Goal: Task Accomplishment & Management: Complete application form

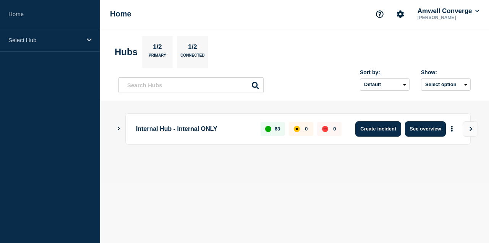
click at [375, 129] on button "Create incident" at bounding box center [378, 128] width 46 height 15
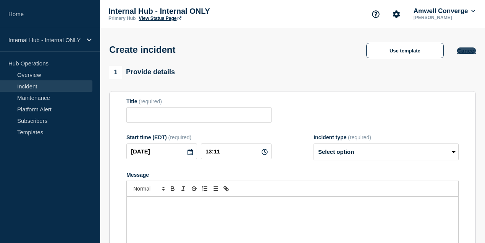
click at [465, 51] on button "Cancel" at bounding box center [466, 50] width 19 height 6
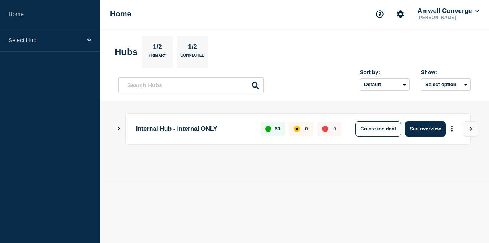
click at [447, 15] on p "[PERSON_NAME]" at bounding box center [448, 17] width 65 height 5
click at [449, 11] on button "Amwell Converge" at bounding box center [448, 11] width 65 height 8
click at [276, 10] on div "Home Amwell Converge [PERSON_NAME] Account Amwell Converge User User settings S…" at bounding box center [294, 14] width 389 height 28
click at [373, 128] on button "Create incident" at bounding box center [378, 128] width 46 height 15
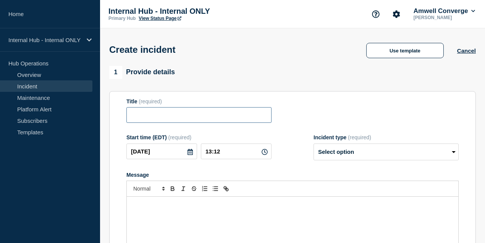
click at [194, 121] on input "Title" at bounding box center [198, 115] width 145 height 16
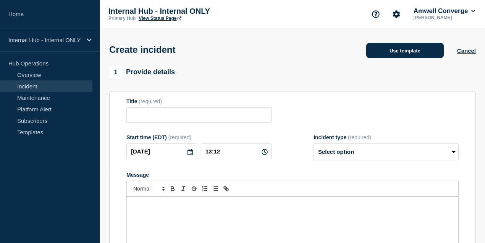
click at [426, 56] on button "Use template" at bounding box center [405, 50] width 78 height 15
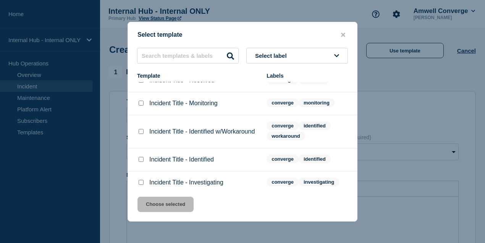
scroll to position [19, 0]
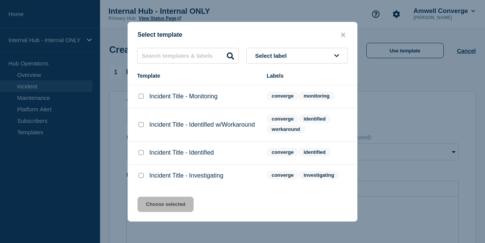
click at [141, 177] on input "Incident Title - Investigating checkbox" at bounding box center [141, 175] width 5 height 5
checkbox input "true"
click at [302, 54] on button "Select label" at bounding box center [297, 56] width 102 height 16
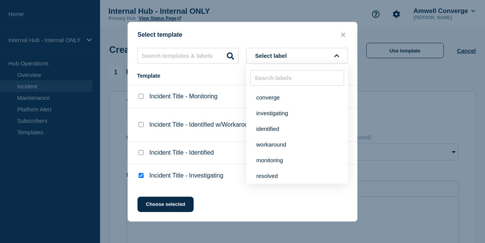
click at [294, 34] on div "Select template" at bounding box center [242, 34] width 229 height 7
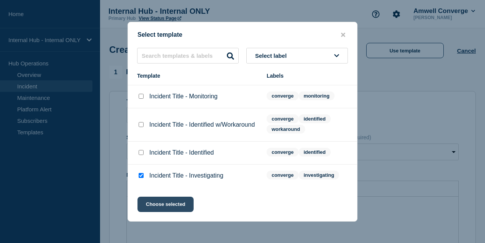
click at [169, 204] on button "Choose selected" at bounding box center [165, 203] width 56 height 15
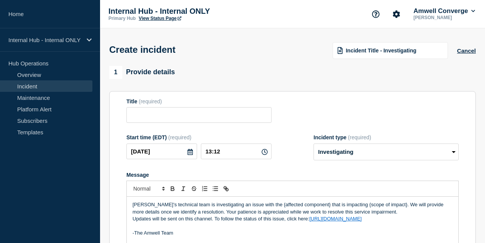
type input "Incident Title - Investigating"
select select "investigating"
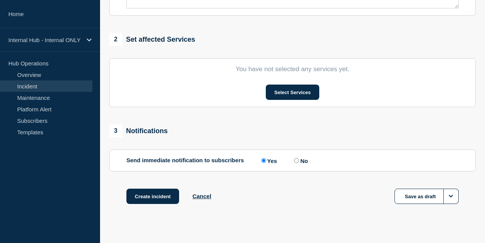
scroll to position [291, 0]
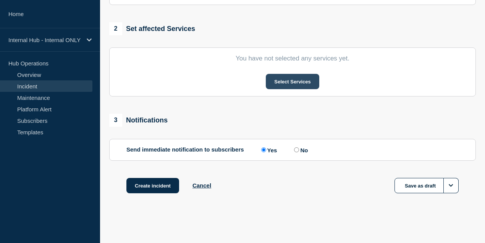
click at [306, 80] on button "Select Services" at bounding box center [292, 81] width 53 height 15
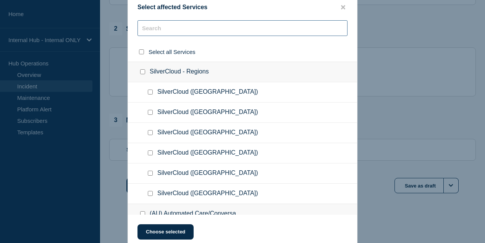
click at [179, 28] on input "text" at bounding box center [242, 28] width 210 height 16
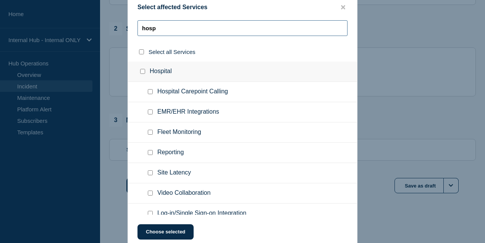
scroll to position [0, 0]
type input "hosp"
click at [143, 70] on input "Hospital checkbox" at bounding box center [142, 71] width 5 height 5
checkbox input "true"
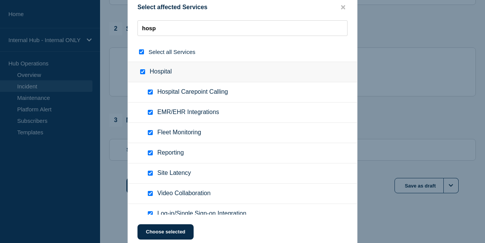
checkbox input "true"
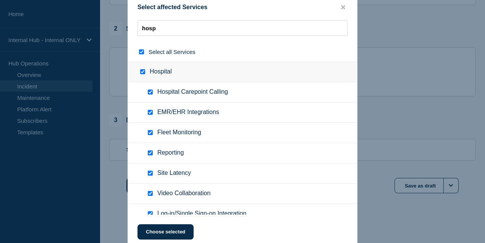
checkbox input "true"
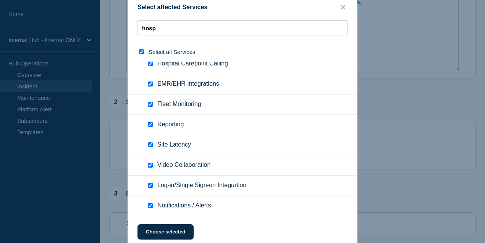
scroll to position [291, 0]
click at [177, 231] on button "Choose selected" at bounding box center [165, 231] width 56 height 15
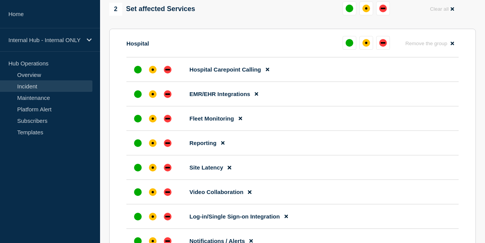
scroll to position [342, 0]
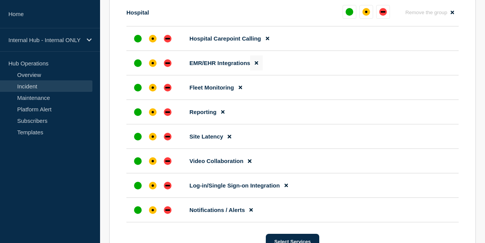
click at [257, 64] on icon at bounding box center [256, 62] width 3 height 3
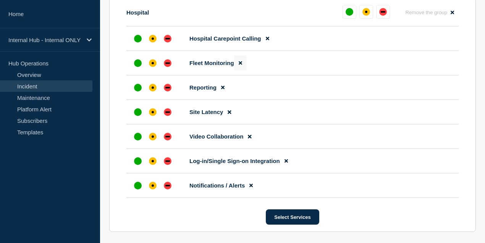
click at [239, 65] on icon at bounding box center [240, 62] width 3 height 3
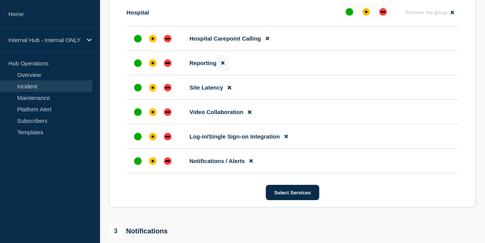
click at [223, 63] on icon at bounding box center [222, 62] width 3 height 3
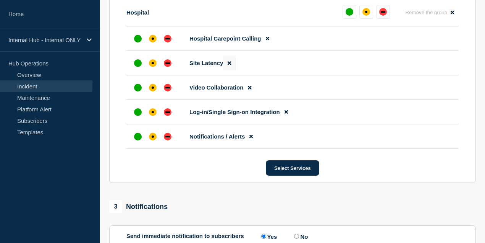
click at [227, 66] on button at bounding box center [229, 62] width 13 height 15
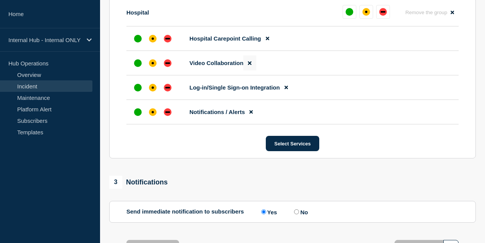
click at [251, 63] on icon at bounding box center [249, 62] width 3 height 3
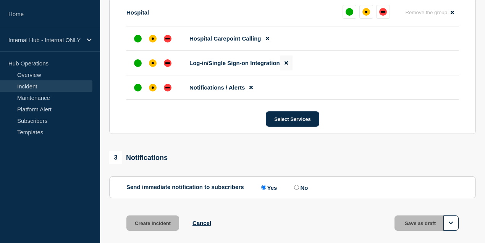
click at [285, 63] on icon at bounding box center [286, 62] width 3 height 5
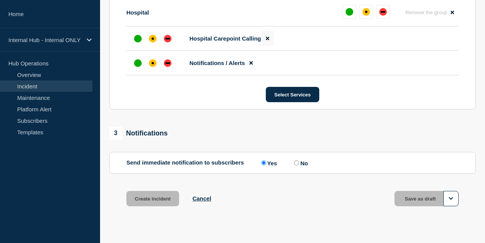
click at [267, 40] on icon at bounding box center [267, 38] width 3 height 3
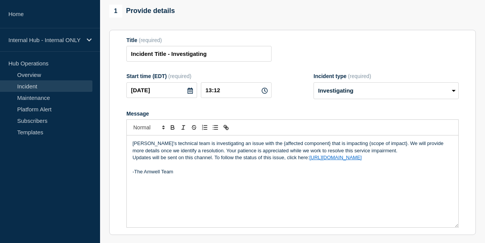
scroll to position [32, 0]
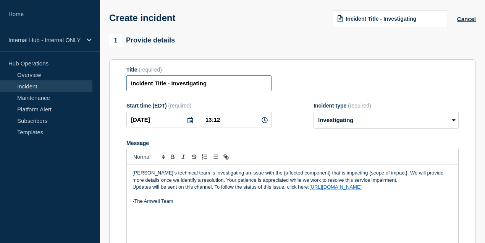
drag, startPoint x: 170, startPoint y: 86, endPoint x: 108, endPoint y: 86, distance: 61.5
click at [158, 86] on input "Incident Title - Investigating" at bounding box center [198, 83] width 145 height 16
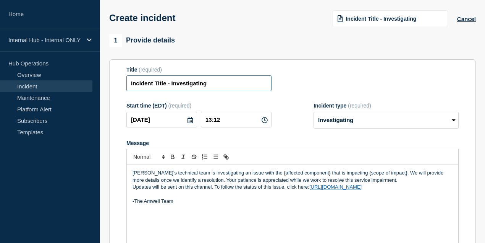
click at [158, 86] on input "Incident Title - Investigating" at bounding box center [198, 83] width 145 height 16
drag, startPoint x: 169, startPoint y: 86, endPoint x: 112, endPoint y: 89, distance: 57.4
click at [112, 89] on section "Title (required) Incident Title - Investigating Start time (EDT) (required) [DA…" at bounding box center [292, 161] width 367 height 205
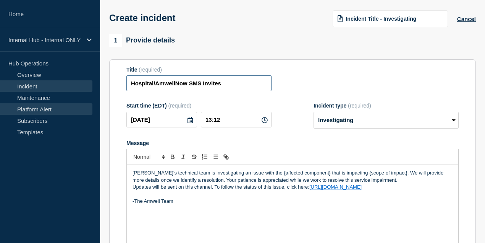
type input "Hospital/AmwellNow SMS Invites"
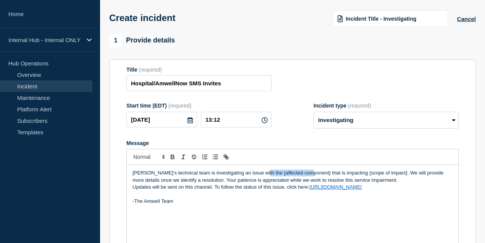
drag, startPoint x: 305, startPoint y: 174, endPoint x: 259, endPoint y: 176, distance: 45.9
click at [259, 176] on p "[PERSON_NAME]'s technical team is investigating an issue with the {affected com…" at bounding box center [293, 176] width 320 height 14
drag, startPoint x: 259, startPoint y: 174, endPoint x: 312, endPoint y: 176, distance: 53.5
click at [312, 176] on p "[PERSON_NAME]'s technical team is investigating an issue with the SMS notificat…" at bounding box center [293, 176] width 320 height 14
copy p "SMS notification delivery"
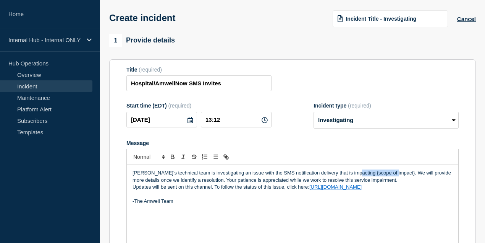
drag, startPoint x: 390, startPoint y: 174, endPoint x: 352, endPoint y: 173, distance: 37.8
click at [352, 173] on p "[PERSON_NAME]'s technical team is investigating an issue with the SMS notificat…" at bounding box center [293, 176] width 320 height 14
click at [261, 173] on p "[PERSON_NAME]'s technical team is investigating an issue with the SMS notificat…" at bounding box center [293, 176] width 320 height 14
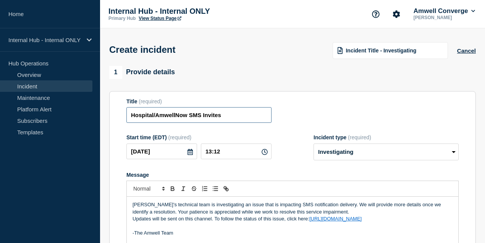
click at [173, 116] on input "Hospital/AmwellNow SMS Invites" at bounding box center [198, 115] width 145 height 16
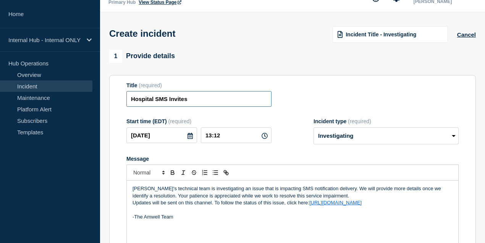
scroll to position [25, 0]
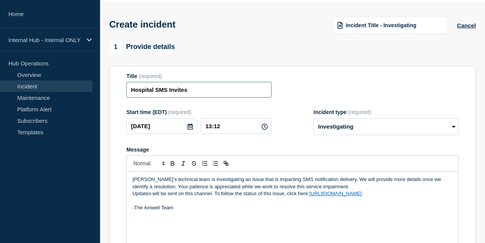
click at [207, 90] on input "Hospital SMS Invites" at bounding box center [198, 90] width 145 height 16
type input "Hospital SMS Invite message delivery"
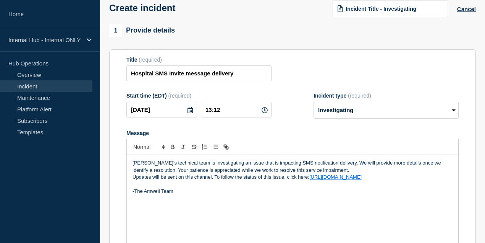
scroll to position [51, 0]
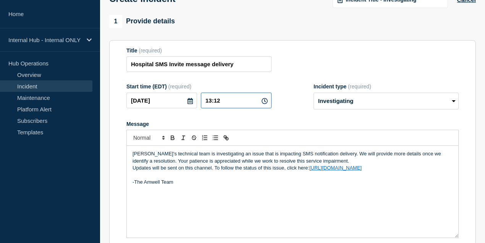
click at [235, 101] on input "13:12" at bounding box center [236, 100] width 71 height 16
type input "13:15"
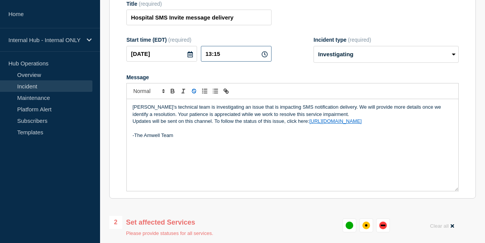
scroll to position [102, 0]
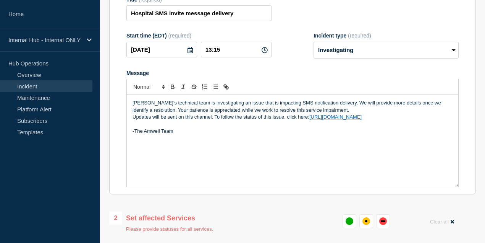
click at [332, 105] on p "[PERSON_NAME]'s technical team is investigating an issue that is impacting SMS …" at bounding box center [293, 106] width 320 height 14
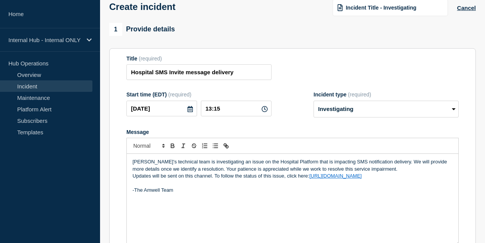
scroll to position [51, 0]
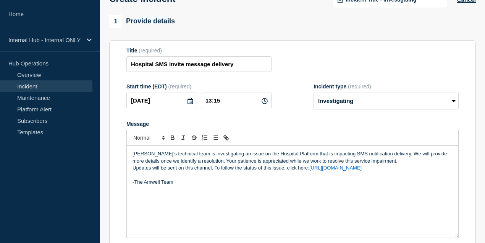
click at [283, 155] on p "[PERSON_NAME]'s technical team is investigating an issue on the Hospital Platfo…" at bounding box center [293, 157] width 320 height 14
click at [288, 155] on p "[PERSON_NAME]'s technical team is investigating an issue on the Hospital servic…" at bounding box center [293, 157] width 320 height 14
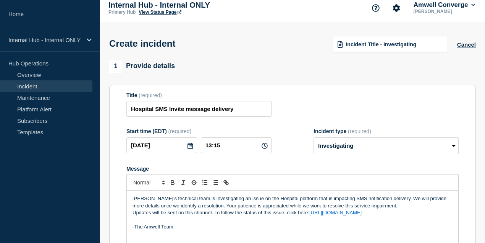
scroll to position [0, 0]
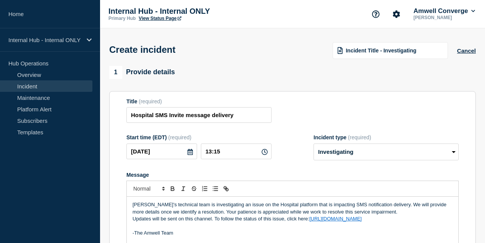
click at [320, 111] on div "Title (required) Hospital SMS Invite message delivery" at bounding box center [292, 110] width 332 height 25
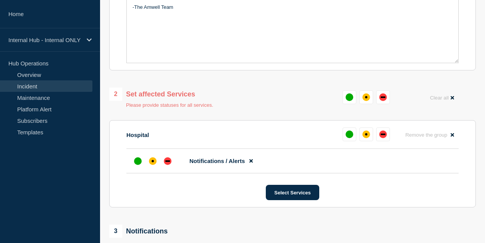
scroll to position [254, 0]
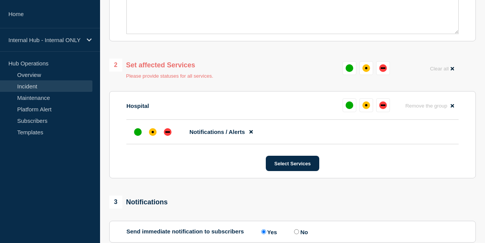
click at [255, 74] on div "2 Set affected Services Please provide statuses for all services. Clear all" at bounding box center [292, 68] width 367 height 20
click at [369, 107] on div "affected" at bounding box center [366, 105] width 8 height 8
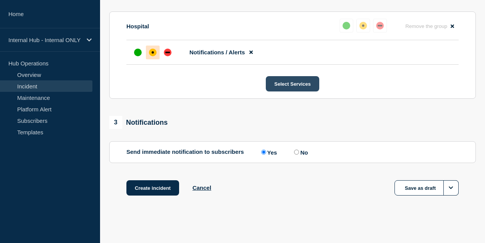
scroll to position [332, 0]
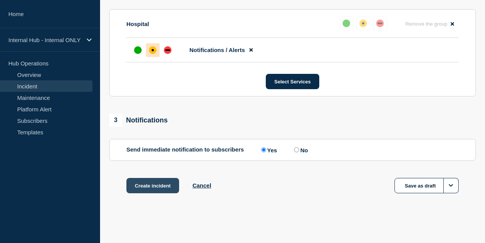
click at [150, 188] on button "Create incident" at bounding box center [152, 185] width 53 height 15
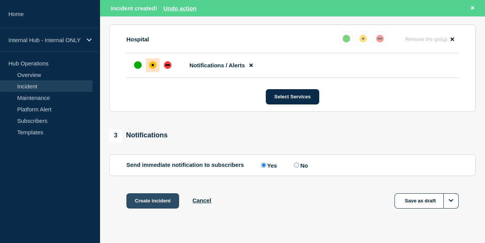
scroll to position [348, 0]
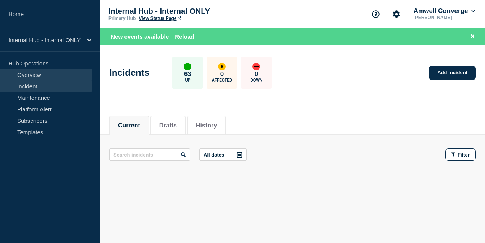
click at [31, 75] on link "Overview" at bounding box center [46, 74] width 92 height 11
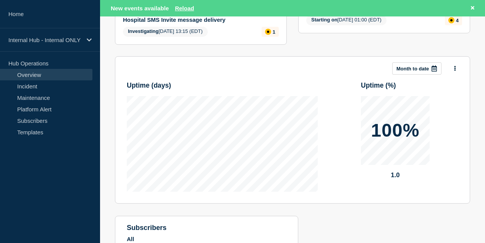
scroll to position [153, 0]
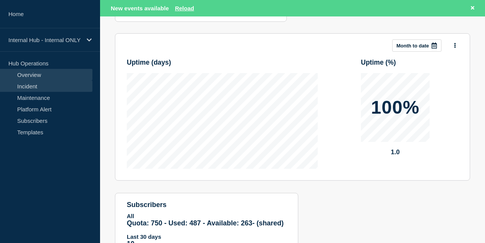
click at [30, 85] on link "Incident" at bounding box center [46, 85] width 92 height 11
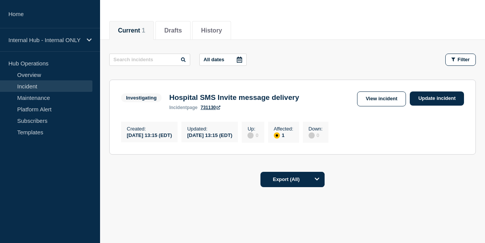
scroll to position [94, 0]
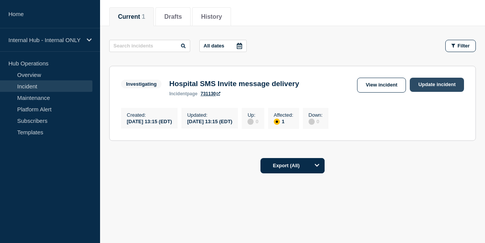
click at [423, 80] on link "Update incident" at bounding box center [437, 85] width 54 height 14
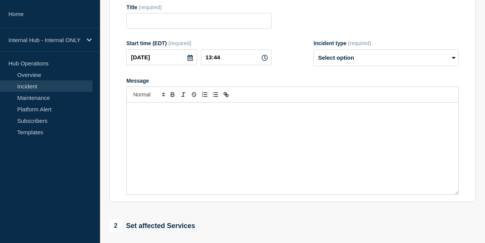
type input "Hospital SMS Invite message delivery"
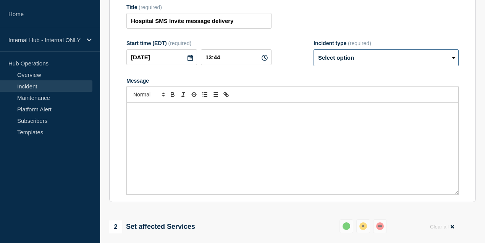
click at [364, 66] on select "Select option Investigating Identified Monitoring Resolved" at bounding box center [386, 57] width 145 height 17
select select "investigating"
click at [314, 63] on select "Select option Investigating Identified Monitoring Resolved" at bounding box center [386, 57] width 145 height 17
click at [222, 145] on div "Message" at bounding box center [292, 148] width 331 height 92
click at [197, 114] on p "Investigation continues." at bounding box center [293, 110] width 320 height 7
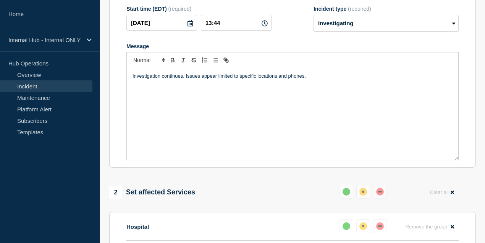
scroll to position [120, 0]
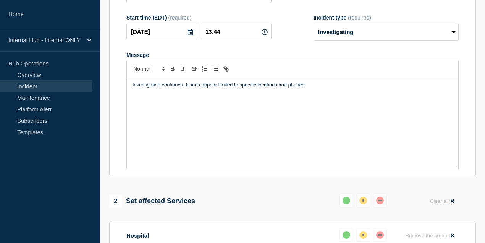
drag, startPoint x: 325, startPoint y: 101, endPoint x: 99, endPoint y: 104, distance: 225.3
click at [99, 104] on div "Home Internal Hub - Internal ONLY Hub Operations Overview Incident Maintenance …" at bounding box center [242, 188] width 485 height 616
copy p "Investigation continues. Issues appear limited to specific locations and phones."
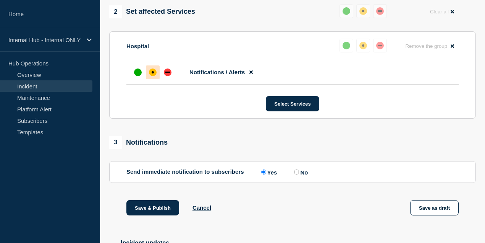
scroll to position [382, 0]
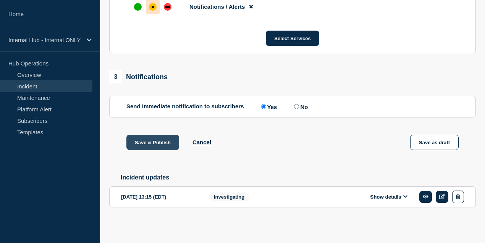
click at [161, 149] on button "Save & Publish" at bounding box center [152, 141] width 53 height 15
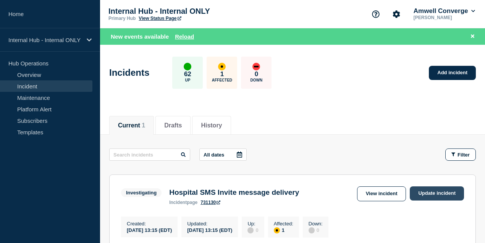
click at [443, 192] on link "Update incident" at bounding box center [437, 193] width 54 height 14
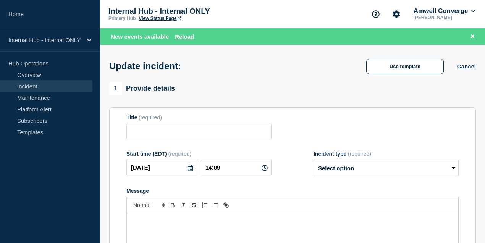
type input "Hospital SMS Invite message delivery"
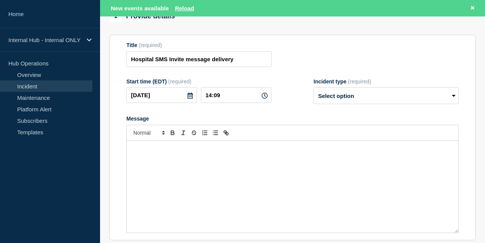
scroll to position [76, 0]
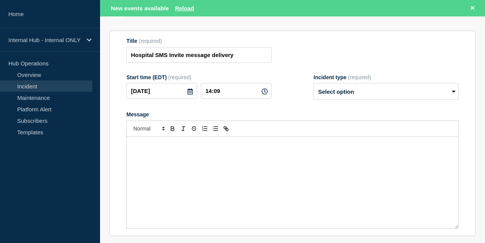
click at [264, 171] on div "Message" at bounding box center [292, 182] width 331 height 92
click at [340, 100] on select "Select option Investigating Identified Monitoring Resolved" at bounding box center [386, 91] width 145 height 17
select select "monitoring"
click at [314, 98] on select "Select option Investigating Identified Monitoring Resolved" at bounding box center [386, 91] width 145 height 17
click at [228, 168] on div "Message" at bounding box center [292, 182] width 331 height 92
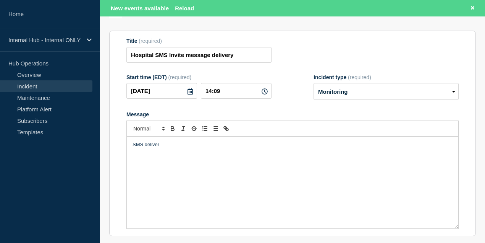
click at [164, 148] on p "SMS deliver" at bounding box center [293, 144] width 320 height 7
click at [210, 148] on p "SMS delivery issues are isolated to carrier specific" at bounding box center [293, 144] width 320 height 7
click at [261, 148] on p "SMS delivery issues are isolated to cellular carrier specific locations and" at bounding box center [293, 144] width 320 height 7
click at [170, 148] on p "SMS delivery issues are isolated to cellular carrier specific issues locations …" at bounding box center [293, 144] width 320 height 7
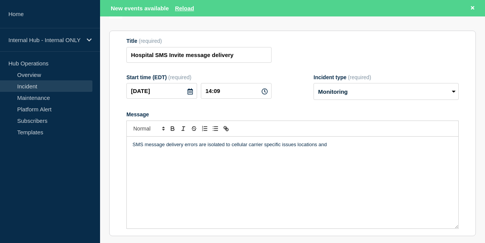
click at [330, 148] on p "SMS message delivery errors are isolated to cellular carrier specific issues lo…" at bounding box center [293, 144] width 320 height 7
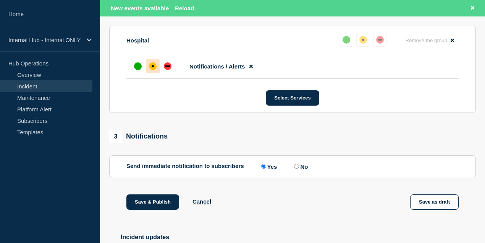
scroll to position [254, 0]
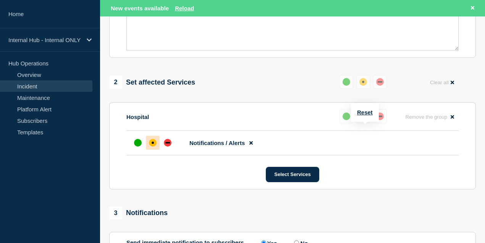
click at [345, 120] on div "up" at bounding box center [347, 116] width 8 height 8
click at [137, 146] on div "up" at bounding box center [138, 143] width 8 height 8
click at [136, 146] on div "up" at bounding box center [138, 143] width 8 height 8
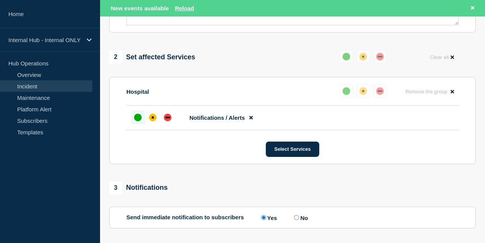
scroll to position [280, 0]
click at [149, 121] on div "affected" at bounding box center [153, 117] width 8 height 8
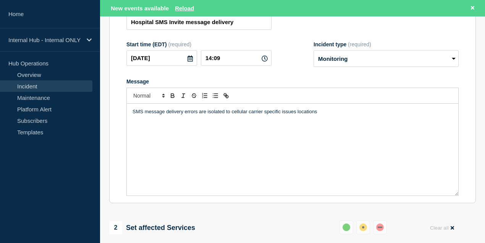
scroll to position [76, 0]
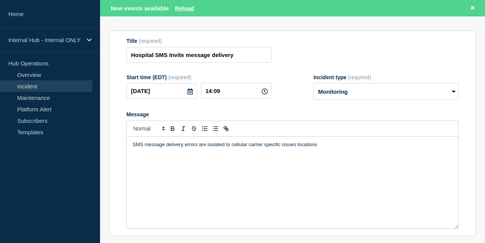
click at [334, 148] on p "SMS message delivery errors are isolated to cellular carrier specific issues lo…" at bounding box center [293, 144] width 320 height 7
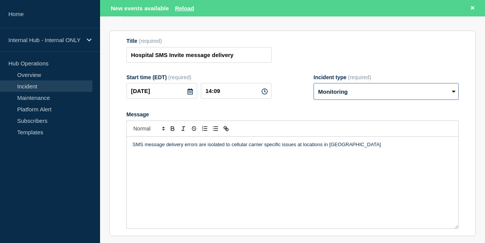
click at [349, 100] on select "Select option Investigating Identified Monitoring Resolved" at bounding box center [386, 91] width 145 height 17
select select "investigating"
click at [314, 98] on select "Select option Investigating Identified Monitoring Resolved" at bounding box center [386, 91] width 145 height 17
click at [340, 148] on p "SMS message delivery errors are isolated to cellular carrier specific issues at…" at bounding box center [293, 144] width 320 height 7
click at [309, 148] on p "SMS message delivery errors are isolated to cellular carrier issues at specific…" at bounding box center [293, 144] width 320 height 7
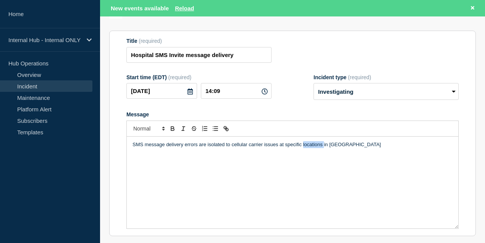
click at [309, 148] on p "SMS message delivery errors are isolated to cellular carrier issues at specific…" at bounding box center [293, 144] width 320 height 7
click at [133, 148] on p "SMS message delivery errors are isolated to cellular carrier issues at specific…" at bounding box center [293, 144] width 320 height 7
click at [231, 148] on p "Continuing to investigate. SMS message delivery errors are isolated to cellular…" at bounding box center [293, 144] width 320 height 7
copy p "delivery"
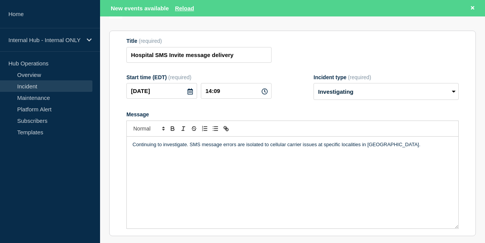
click at [302, 148] on p "Continuing to investigate. SMS message errors are isolated to cellular carrier …" at bounding box center [293, 144] width 320 height 7
click at [315, 148] on p "Continuing to investigate. SMS message errors are isolated to cellular carrier …" at bounding box center [293, 144] width 320 height 7
click at [337, 148] on p "Continuing to investigate. SMS message errors are isolated to cellular carrier …" at bounding box center [293, 144] width 320 height 7
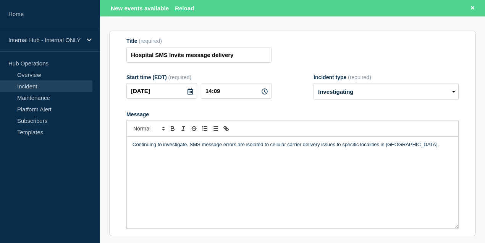
click at [403, 148] on p "Continuing to investigate. SMS message errors are isolated to cellular carrier …" at bounding box center [293, 144] width 320 height 7
click at [388, 148] on p "Continuing to investigate. SMS message errors are isolated to cellular carrier …" at bounding box center [293, 144] width 320 height 7
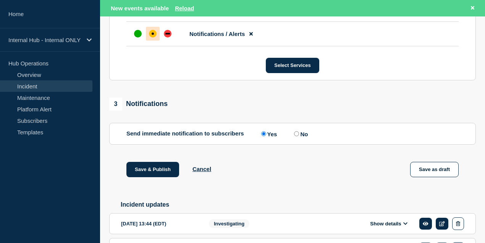
scroll to position [407, 0]
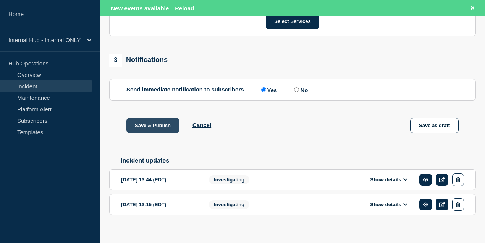
click at [159, 133] on button "Save & Publish" at bounding box center [152, 125] width 53 height 15
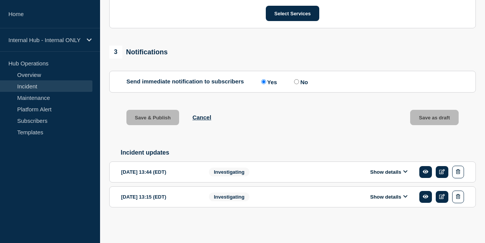
scroll to position [391, 0]
